Goal: Transaction & Acquisition: Purchase product/service

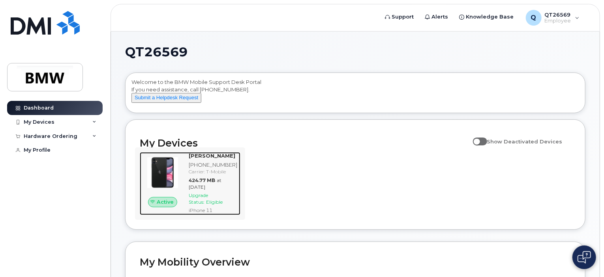
click at [204, 204] on span "Upgrade Status:" at bounding box center [198, 199] width 19 height 13
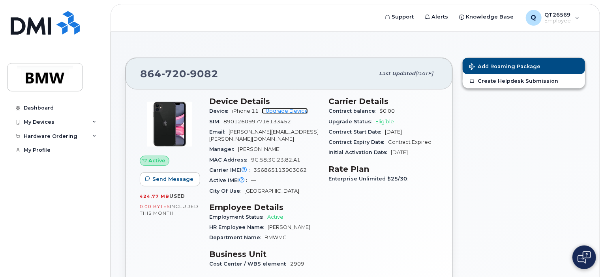
click at [287, 112] on link "+ Upgrade Device" at bounding box center [285, 111] width 46 height 6
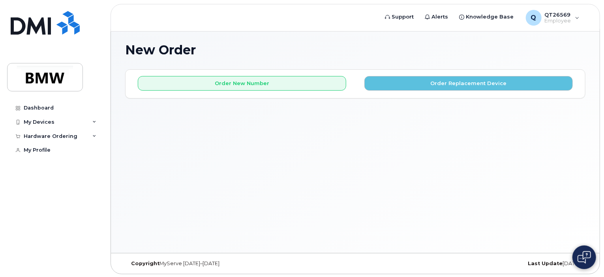
scroll to position [4, 0]
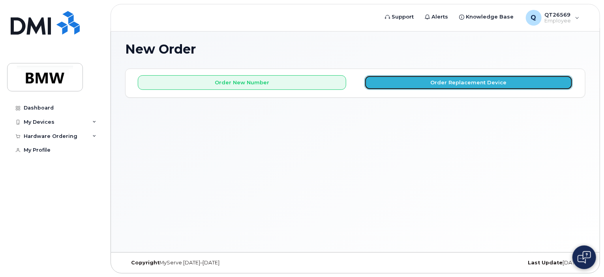
click at [458, 81] on button "Order Replacement Device" at bounding box center [468, 82] width 208 height 15
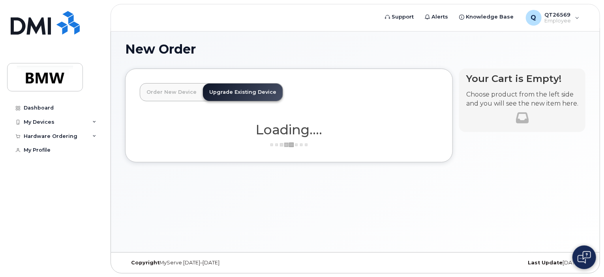
click at [458, 81] on div "Order New Device Upgrade Existing Device Order new device and new line Order ne…" at bounding box center [355, 122] width 460 height 106
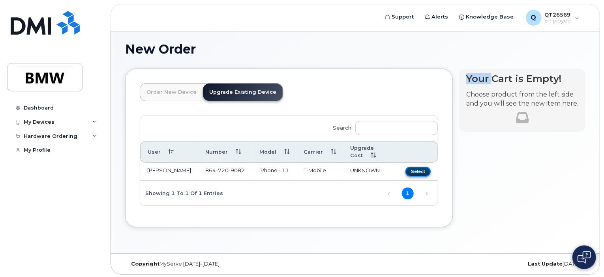
click at [421, 167] on button "Select" at bounding box center [417, 172] width 25 height 10
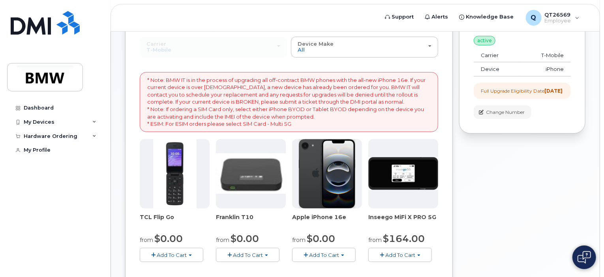
scroll to position [122, 0]
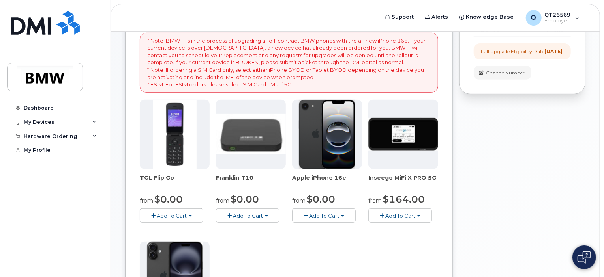
click at [319, 218] on button "Add To Cart" at bounding box center [324, 216] width 64 height 14
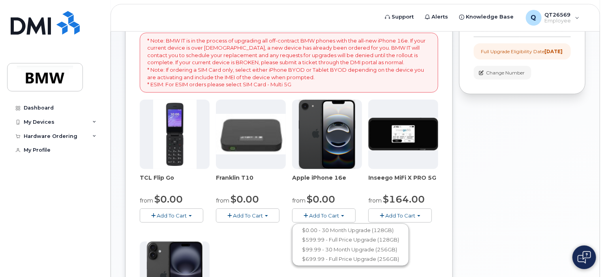
click at [321, 213] on span "Add To Cart" at bounding box center [324, 216] width 30 height 6
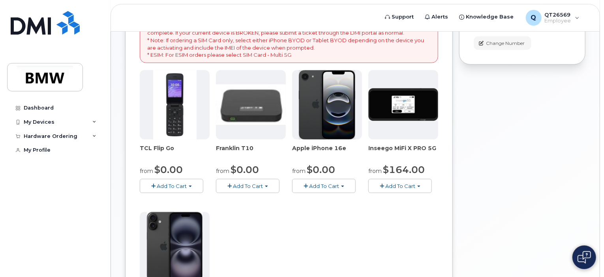
scroll to position [154, 0]
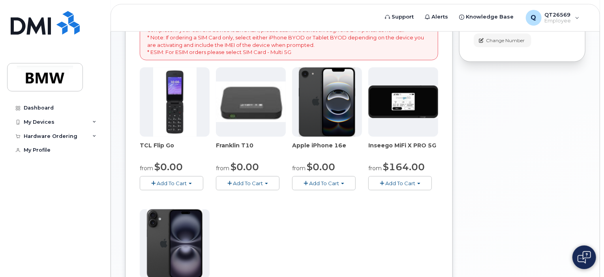
click at [305, 183] on span "button" at bounding box center [305, 183] width 4 height 5
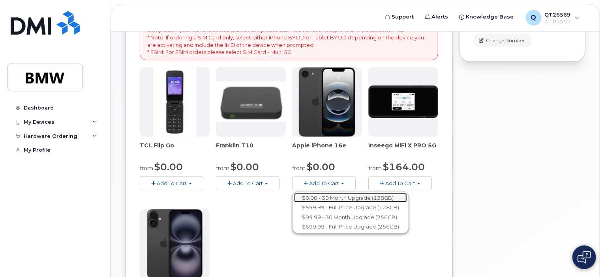
click at [314, 200] on link "$0.00 - 30 Month Upgrade (128GB)" at bounding box center [350, 198] width 113 height 10
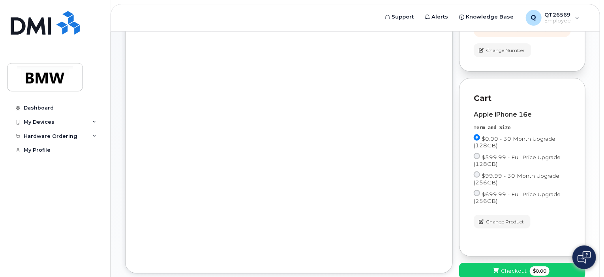
scroll to position [197, 0]
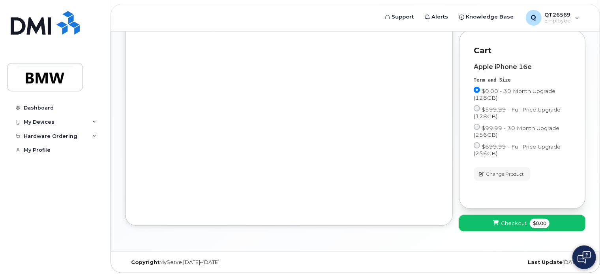
click at [512, 225] on span "Checkout" at bounding box center [514, 223] width 26 height 7
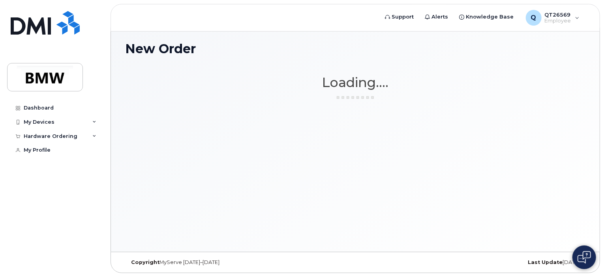
scroll to position [4, 0]
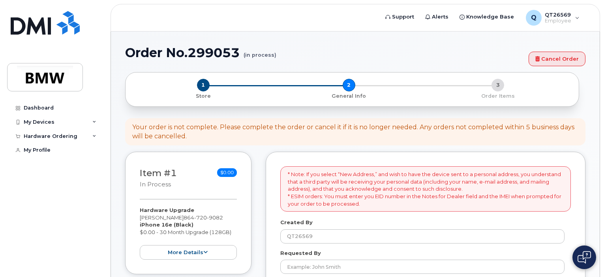
select select
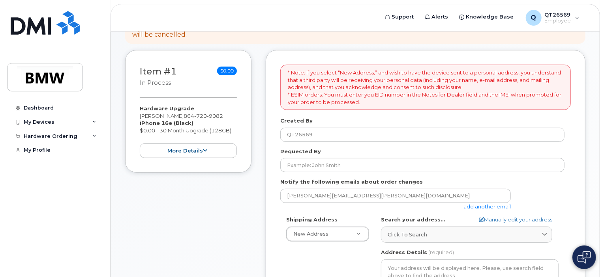
scroll to position [118, 0]
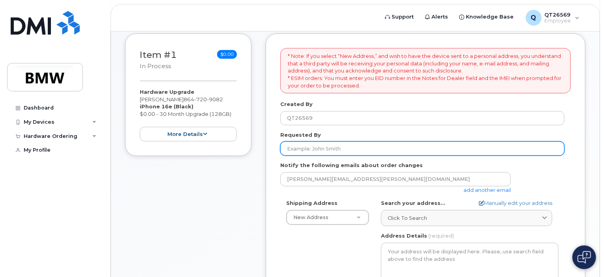
click at [312, 149] on input "Requested By" at bounding box center [422, 149] width 284 height 14
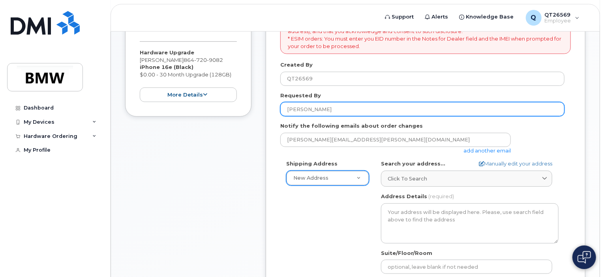
scroll to position [197, 0]
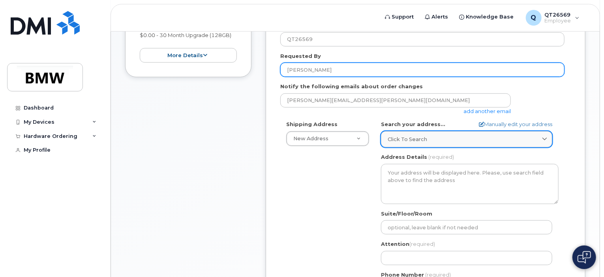
type input "[PERSON_NAME]"
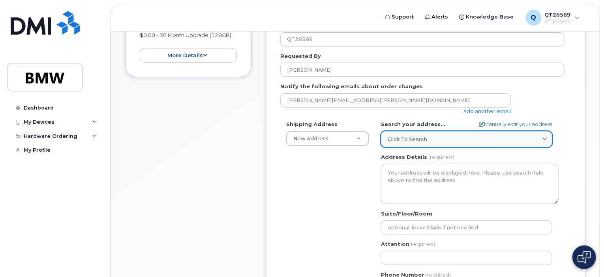
click at [542, 140] on icon at bounding box center [544, 139] width 5 height 5
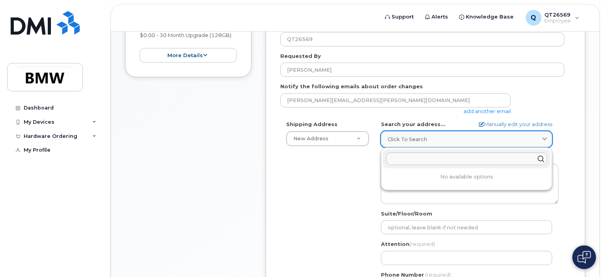
click at [542, 140] on icon at bounding box center [544, 139] width 5 height 5
click at [344, 153] on div "Shipping Address New Address New Address BMW MC Plant BMW North America Financi…" at bounding box center [422, 211] width 284 height 181
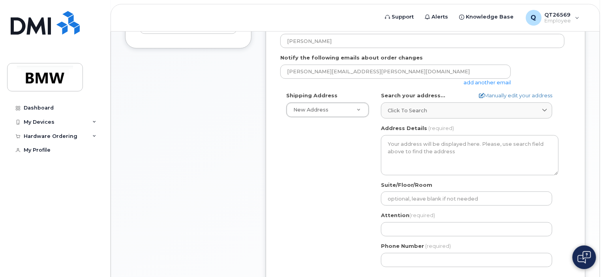
scroll to position [158, 0]
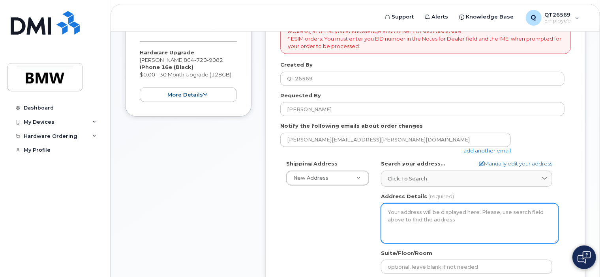
click at [401, 215] on textarea "Address Details" at bounding box center [470, 224] width 178 height 40
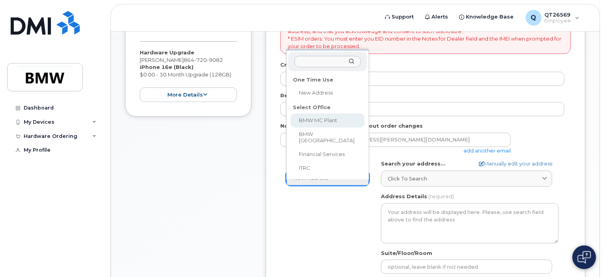
select select
type textarea "1400 Highway 101 S GREER SC 29651-6731 UNITED STATES Greer South Carolina 29651…"
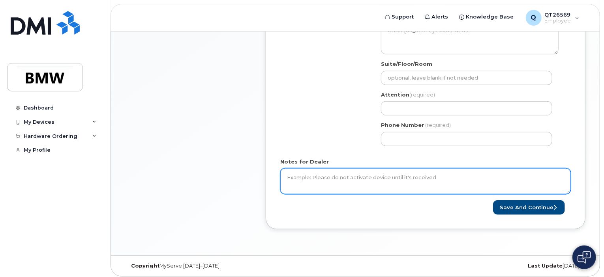
scroll to position [316, 0]
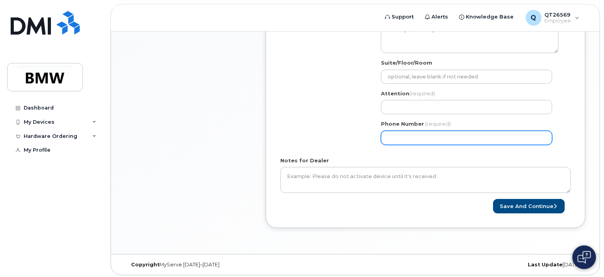
click at [418, 135] on input "Phone Number" at bounding box center [466, 138] width 171 height 14
select select
type input "864"
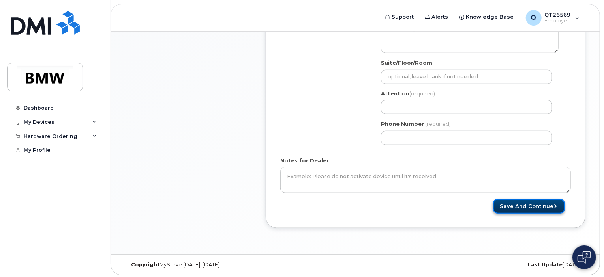
click at [546, 209] on button "Save and Continue" at bounding box center [529, 206] width 72 height 15
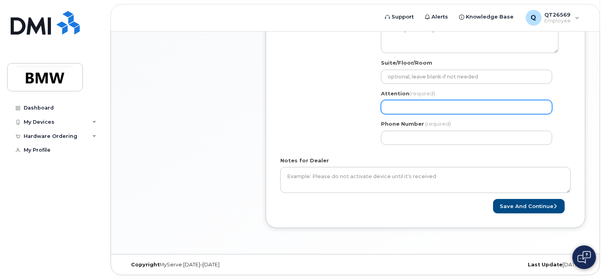
click at [415, 104] on input "Attention (required)" at bounding box center [466, 107] width 171 height 14
select select
type input "K"
select select
type input "Ky"
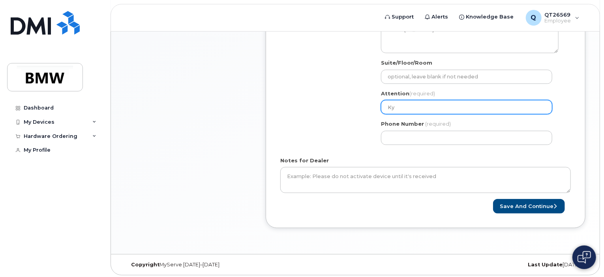
select select
type input "Kyl"
select select
type input "Kyle"
select select
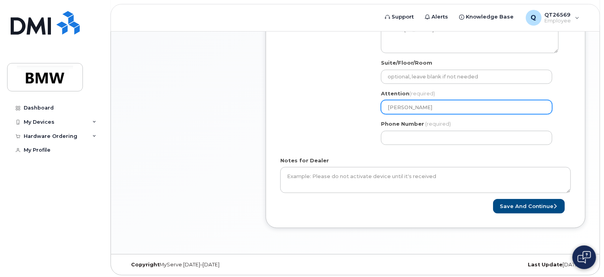
type input "Kyle K"
select select
type input "Kyle Ki"
select select
type input "Kyle Kir"
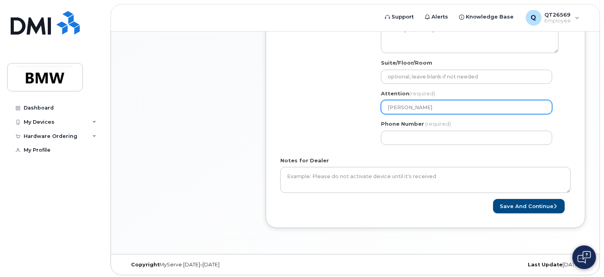
select select
type input "Kyle Kirb"
select select
type input "Kyle Kirby"
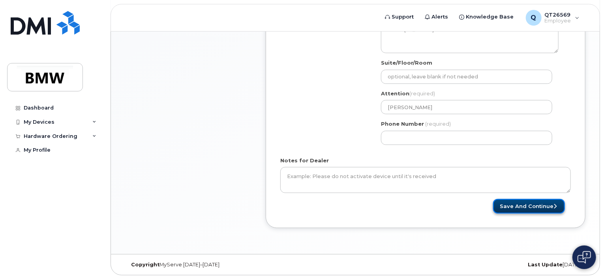
click at [515, 209] on button "Save and Continue" at bounding box center [529, 206] width 72 height 15
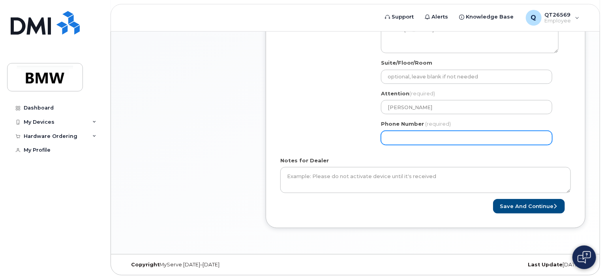
drag, startPoint x: 435, startPoint y: 138, endPoint x: 366, endPoint y: 125, distance: 70.0
click at [366, 125] on div "Shipping Address BMW MC Plant New Address BMW MC Plant BMW North America Financ…" at bounding box center [422, 76] width 284 height 148
type input "9"
type input "864907850"
select select
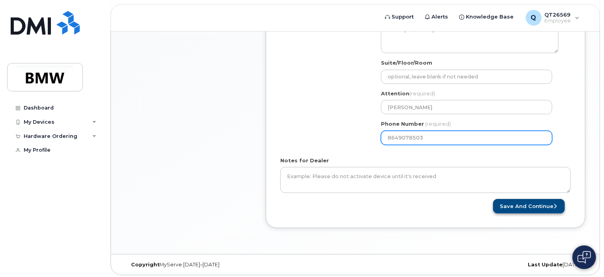
type input "8649078503"
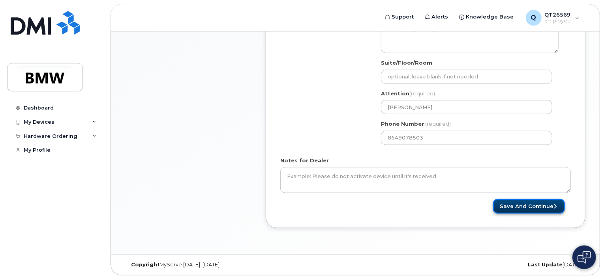
click at [552, 206] on button "Save and Continue" at bounding box center [529, 206] width 72 height 15
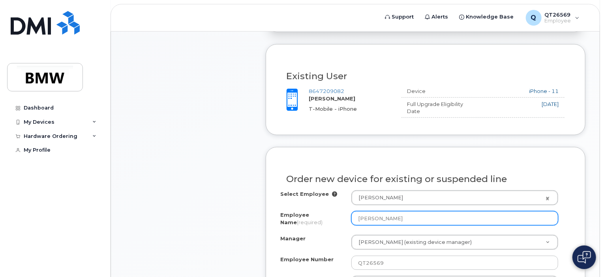
scroll to position [355, 0]
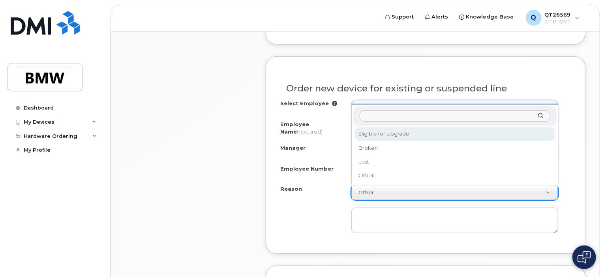
select select "eligible_for_upgrade"
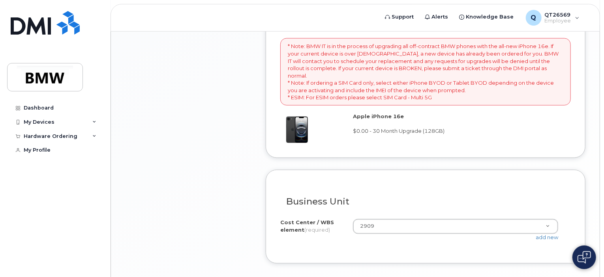
scroll to position [642, 0]
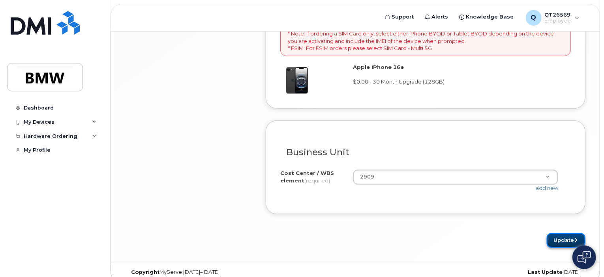
click at [554, 234] on button "Update" at bounding box center [566, 241] width 39 height 15
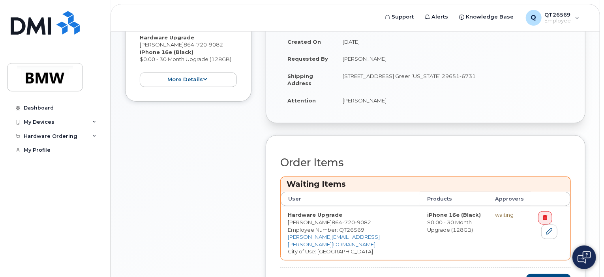
scroll to position [275, 0]
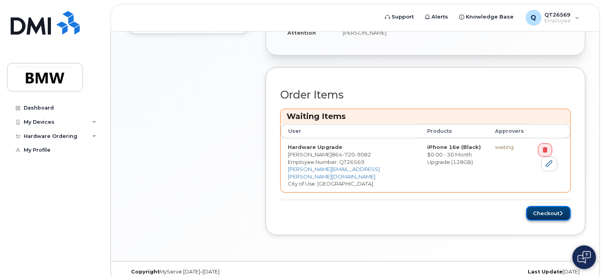
click at [554, 206] on button "Checkout" at bounding box center [548, 213] width 45 height 15
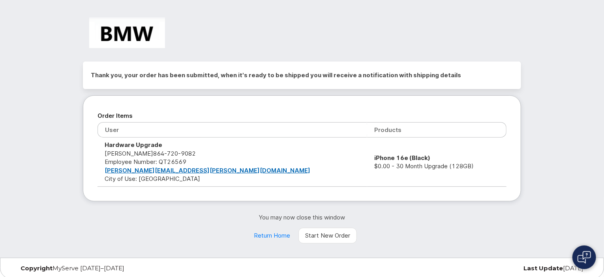
scroll to position [4, 0]
